Goal: Check status: Check status

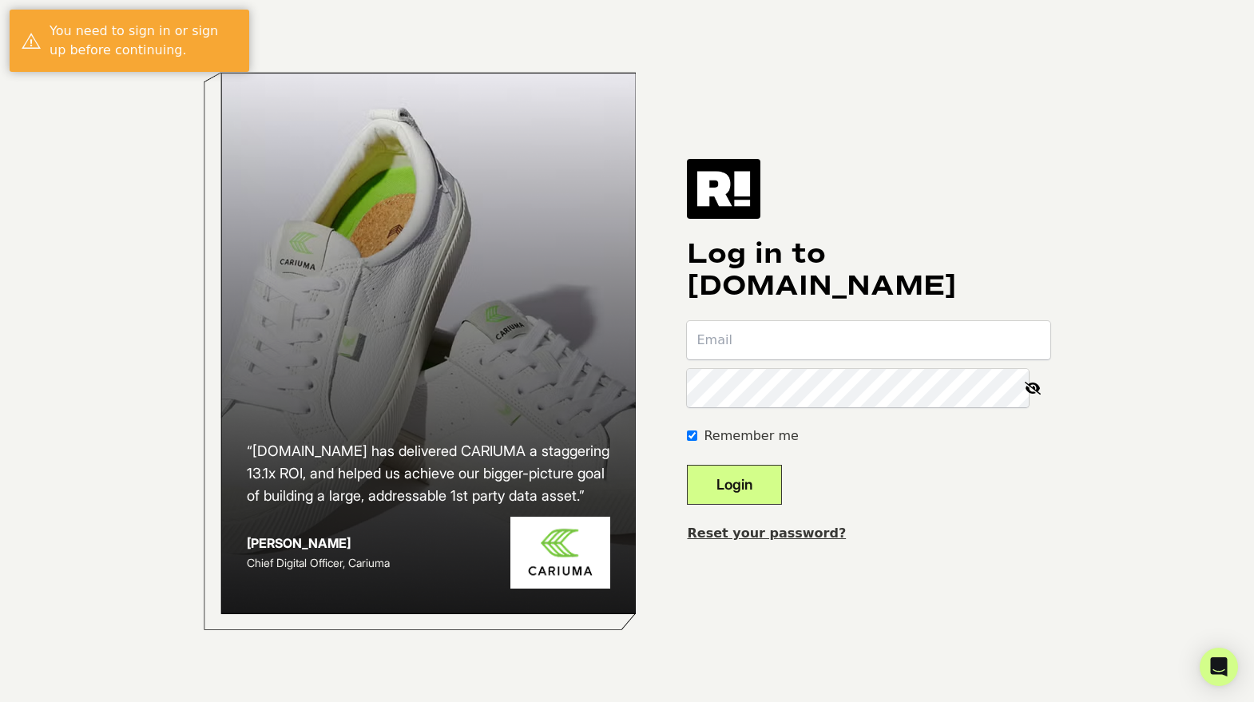
type input "dani@vintnersdaughter.com"
click at [782, 491] on button "Login" at bounding box center [734, 485] width 95 height 40
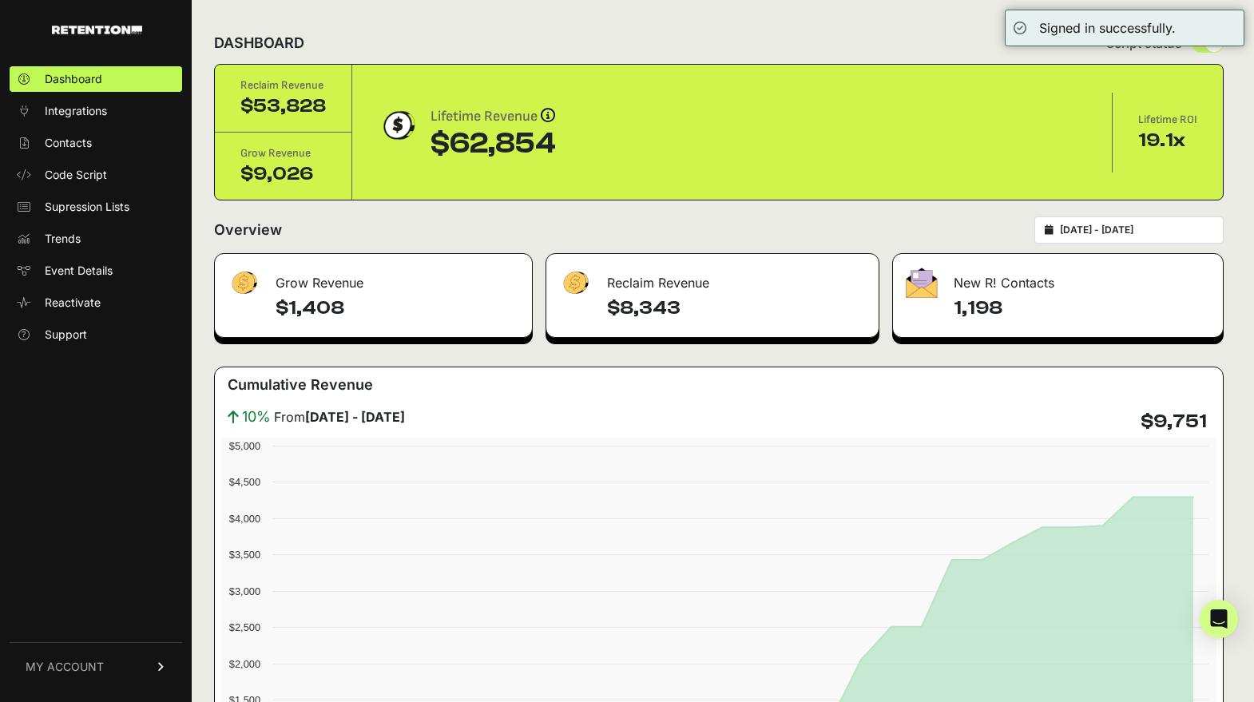
type input "[DATE]"
click at [1101, 224] on input "[DATE] - [DATE]" at bounding box center [1136, 230] width 153 height 13
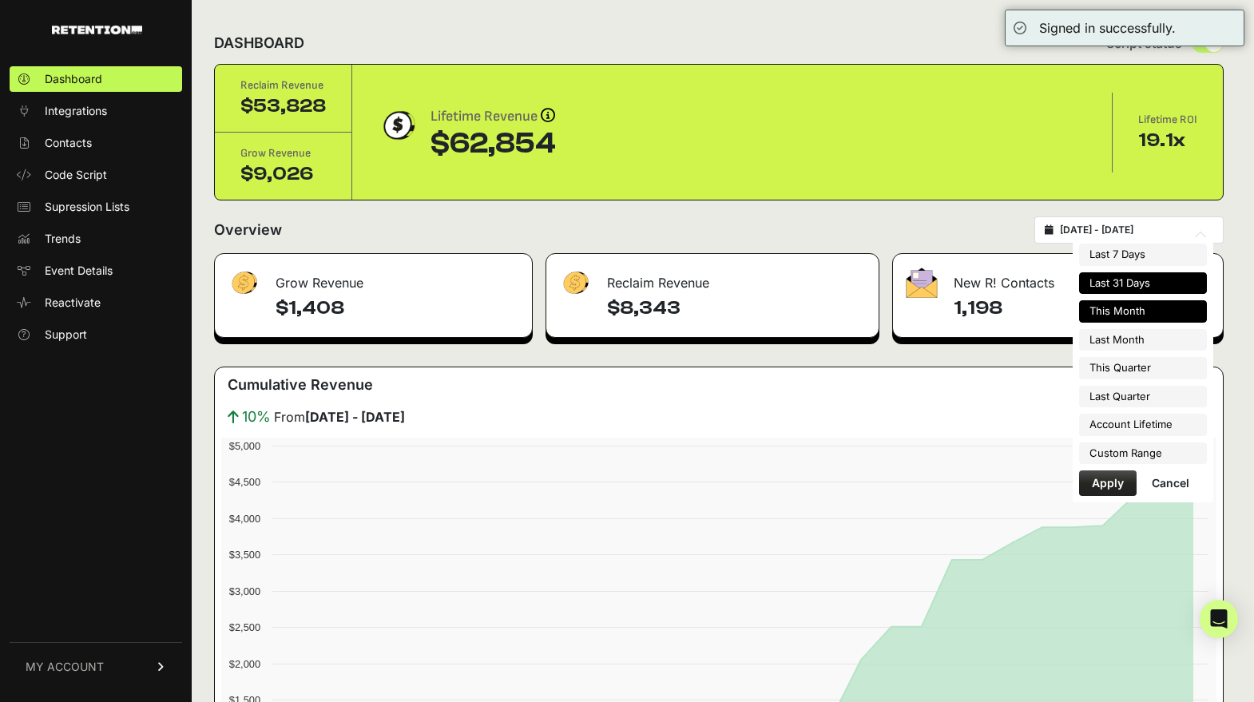
type input "[DATE]"
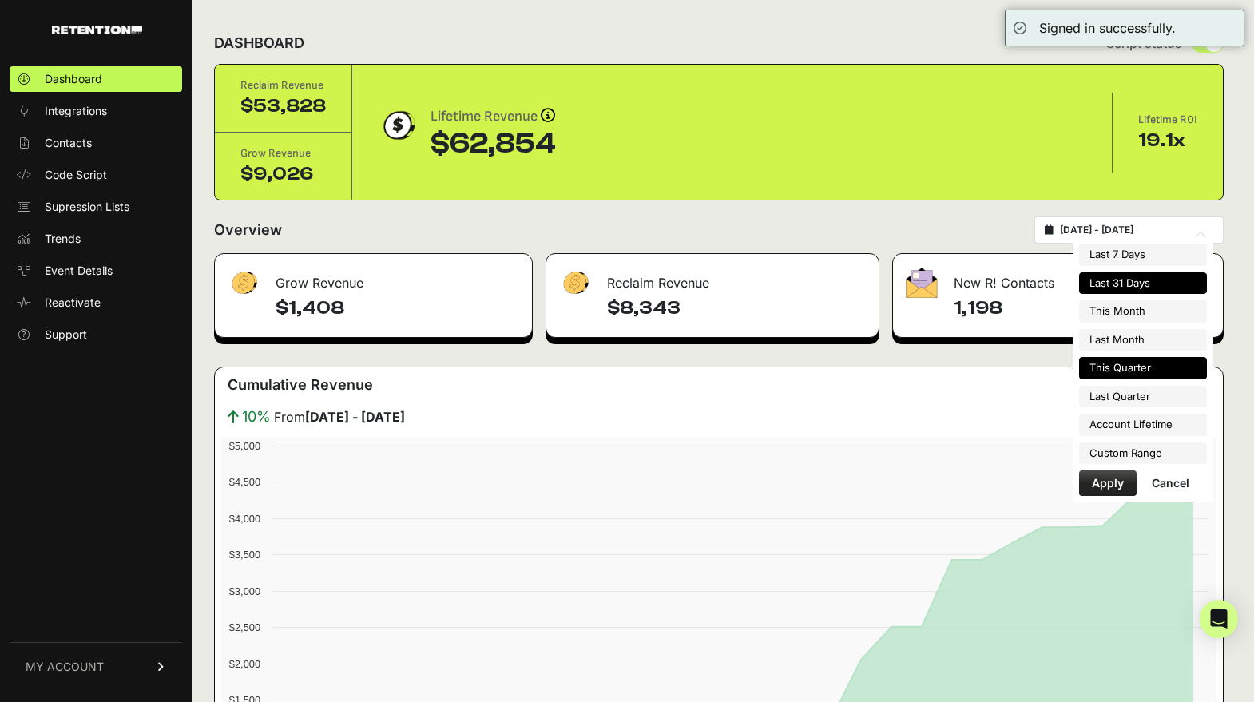
type input "[DATE]"
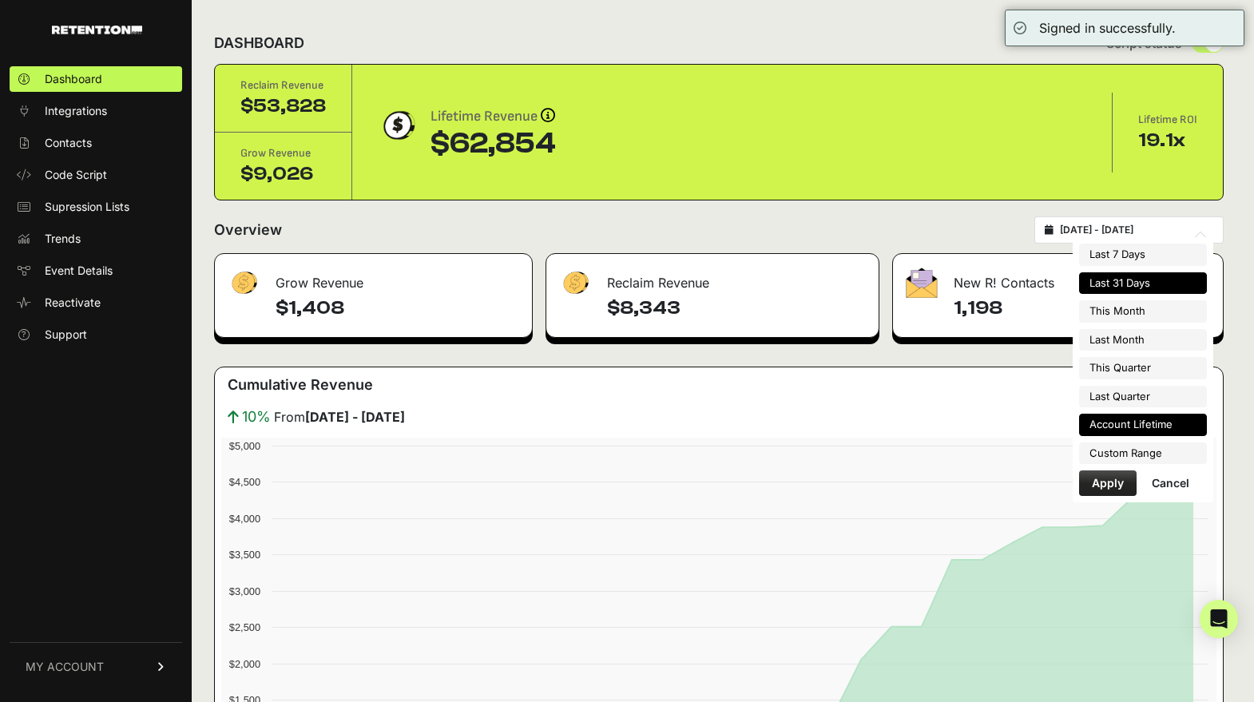
type input "[DATE]"
click at [1143, 459] on li "Custom Range" at bounding box center [1143, 453] width 128 height 22
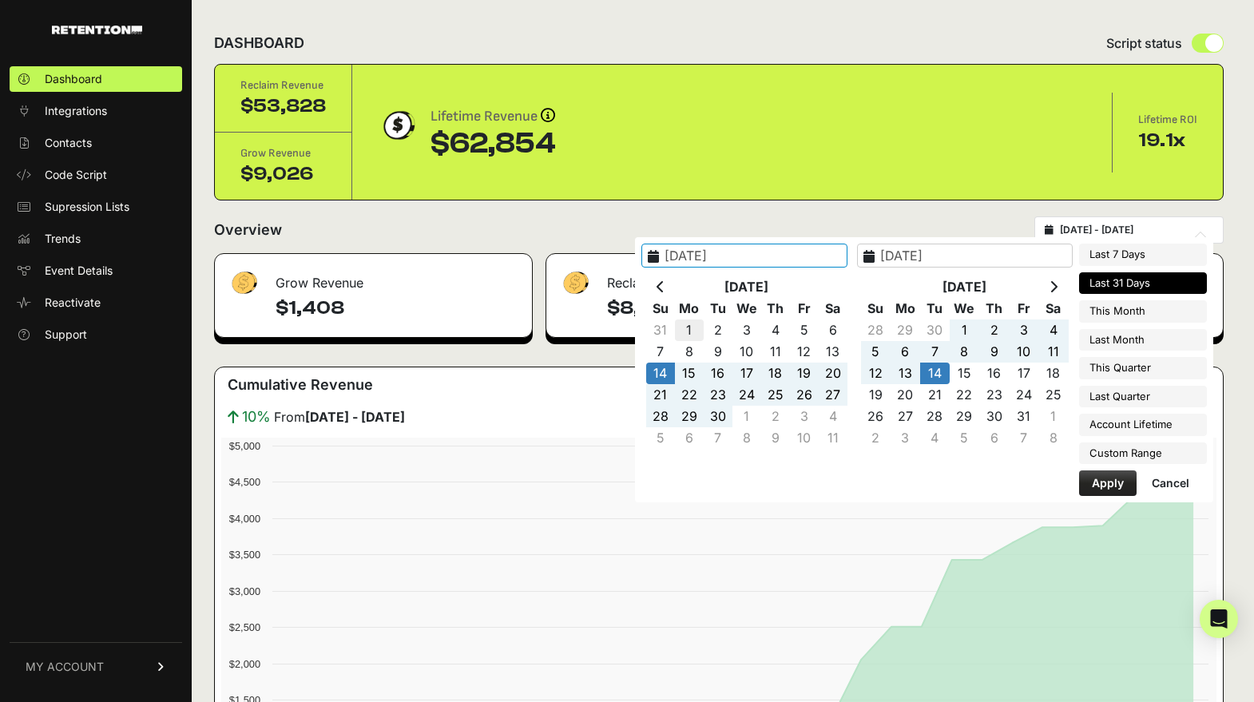
type input "[DATE]"
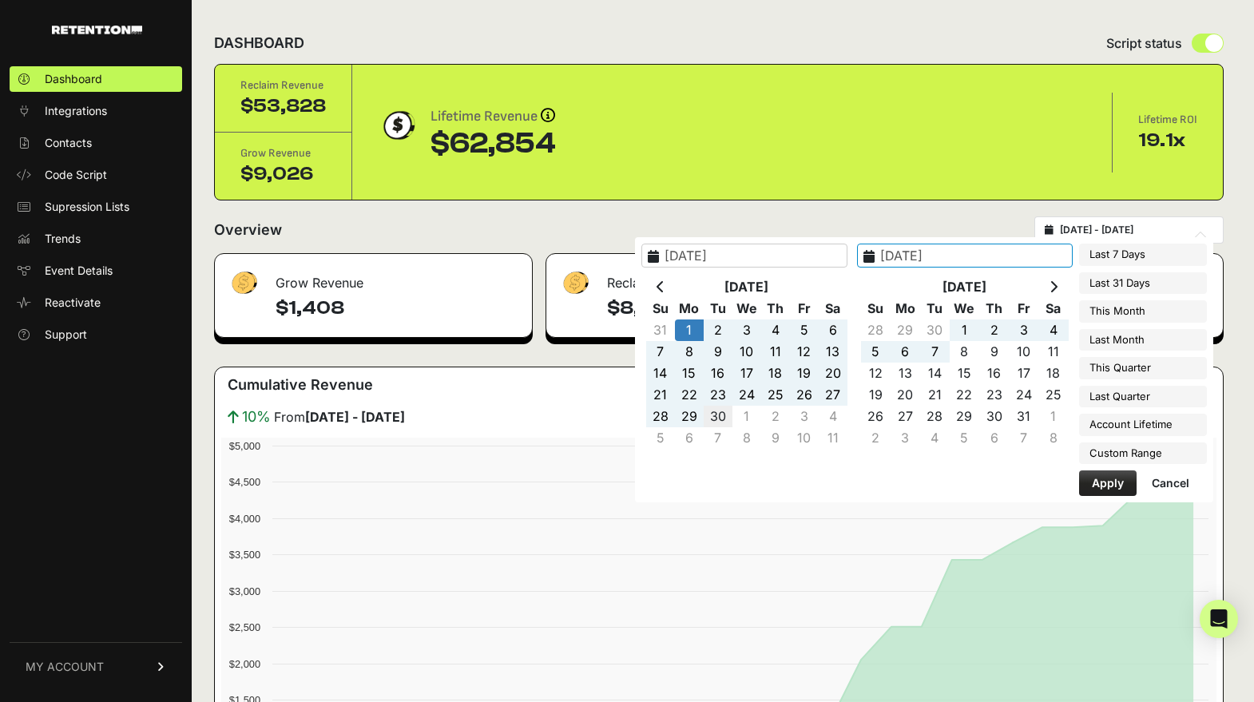
type input "[DATE]"
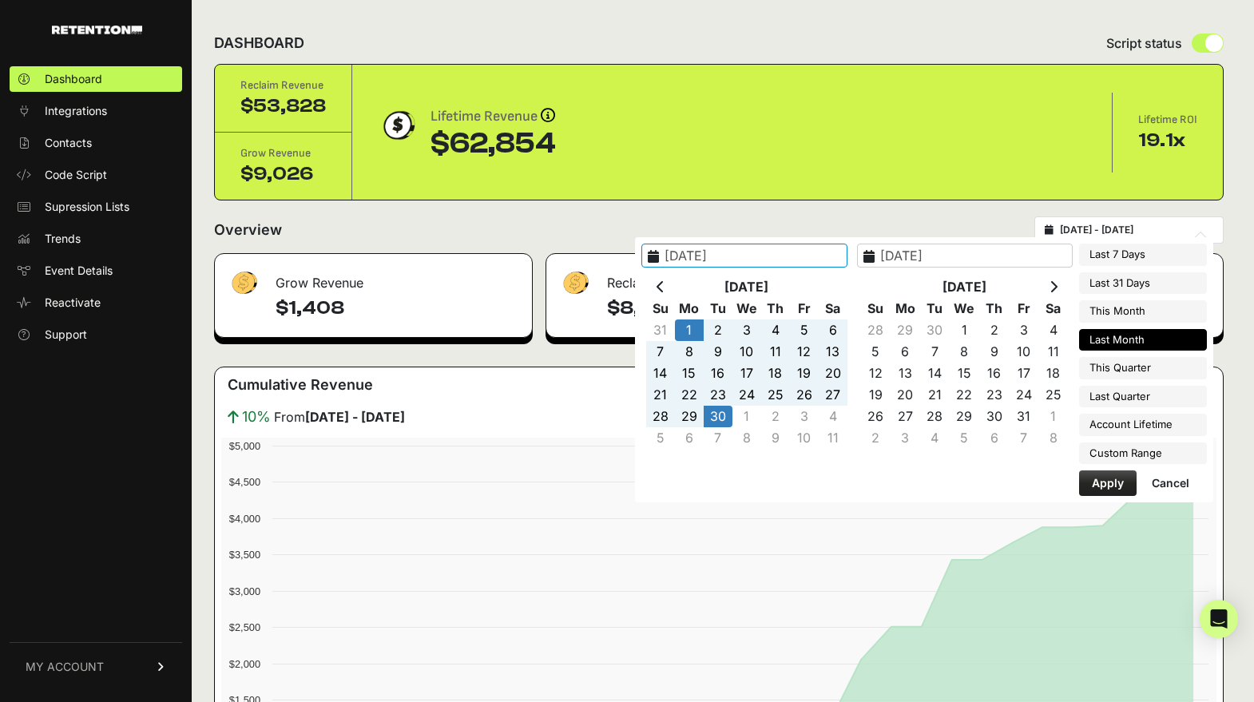
type input "[DATE]"
click at [1104, 478] on button "Apply" at bounding box center [1108, 483] width 58 height 26
type input "[DATE] - [DATE]"
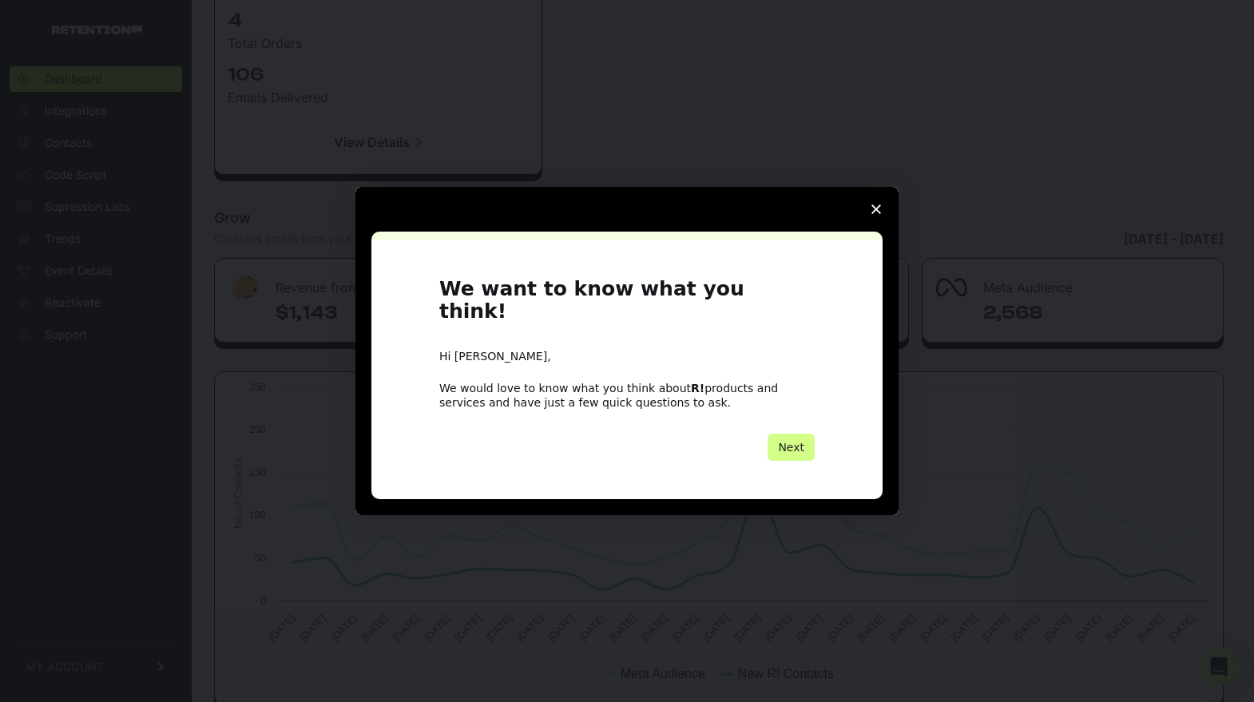
click at [875, 214] on icon "Close survey" at bounding box center [876, 209] width 10 height 10
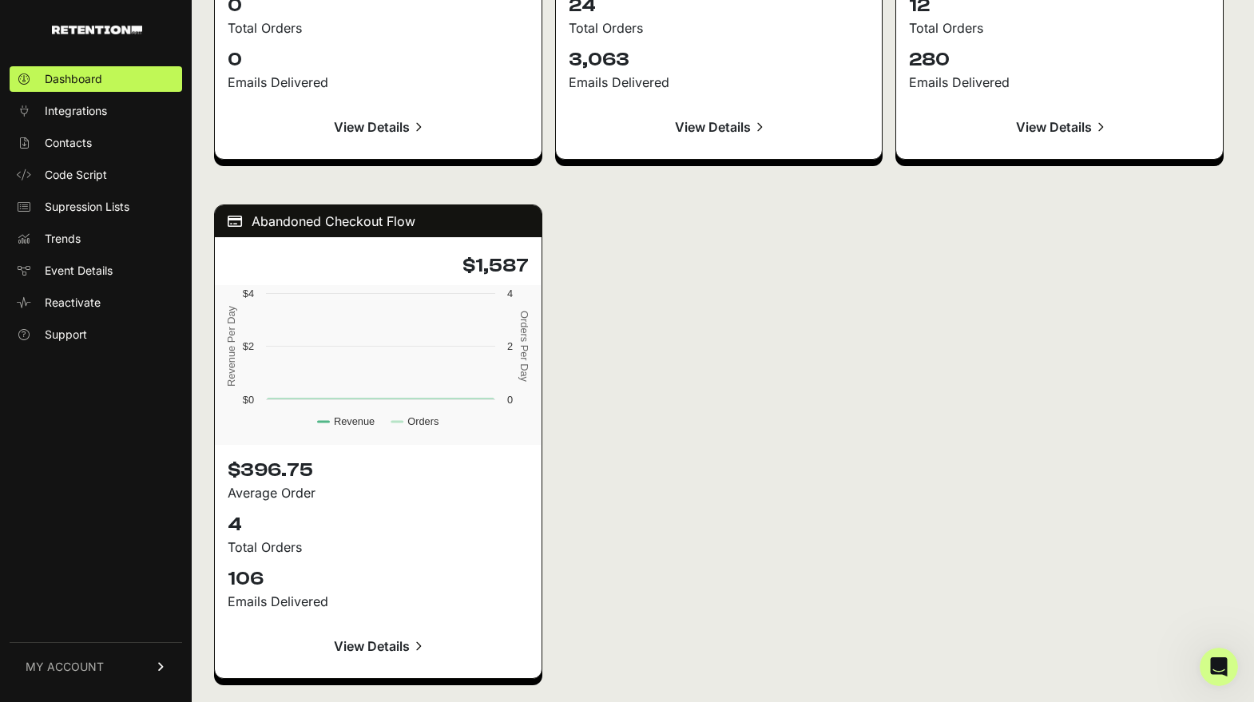
scroll to position [1892, 0]
